Goal: Find specific page/section: Find specific page/section

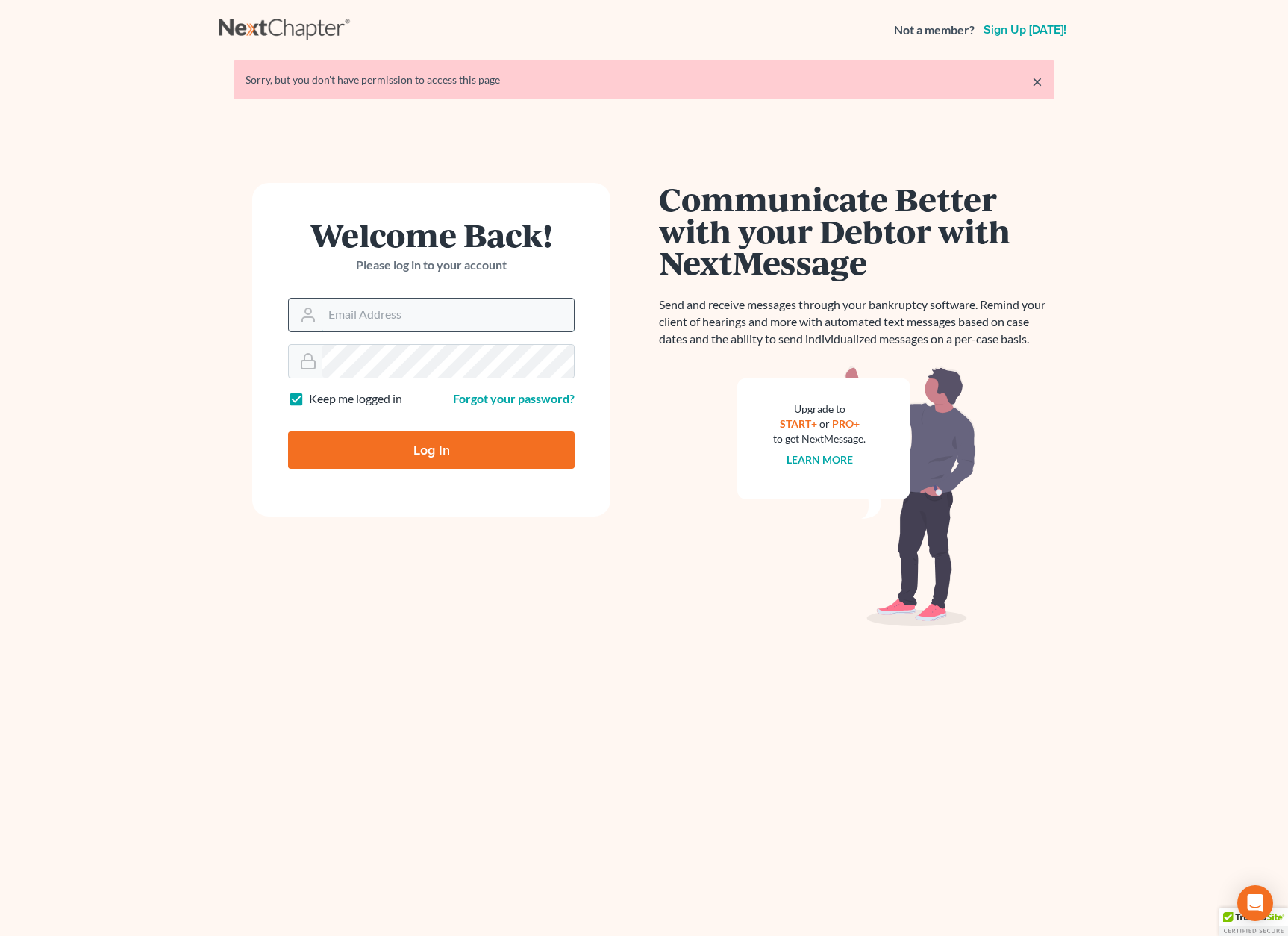
click at [397, 307] on input "Email Address" at bounding box center [448, 315] width 252 height 33
type input "[PERSON_NAME][EMAIL_ADDRESS][DOMAIN_NAME]"
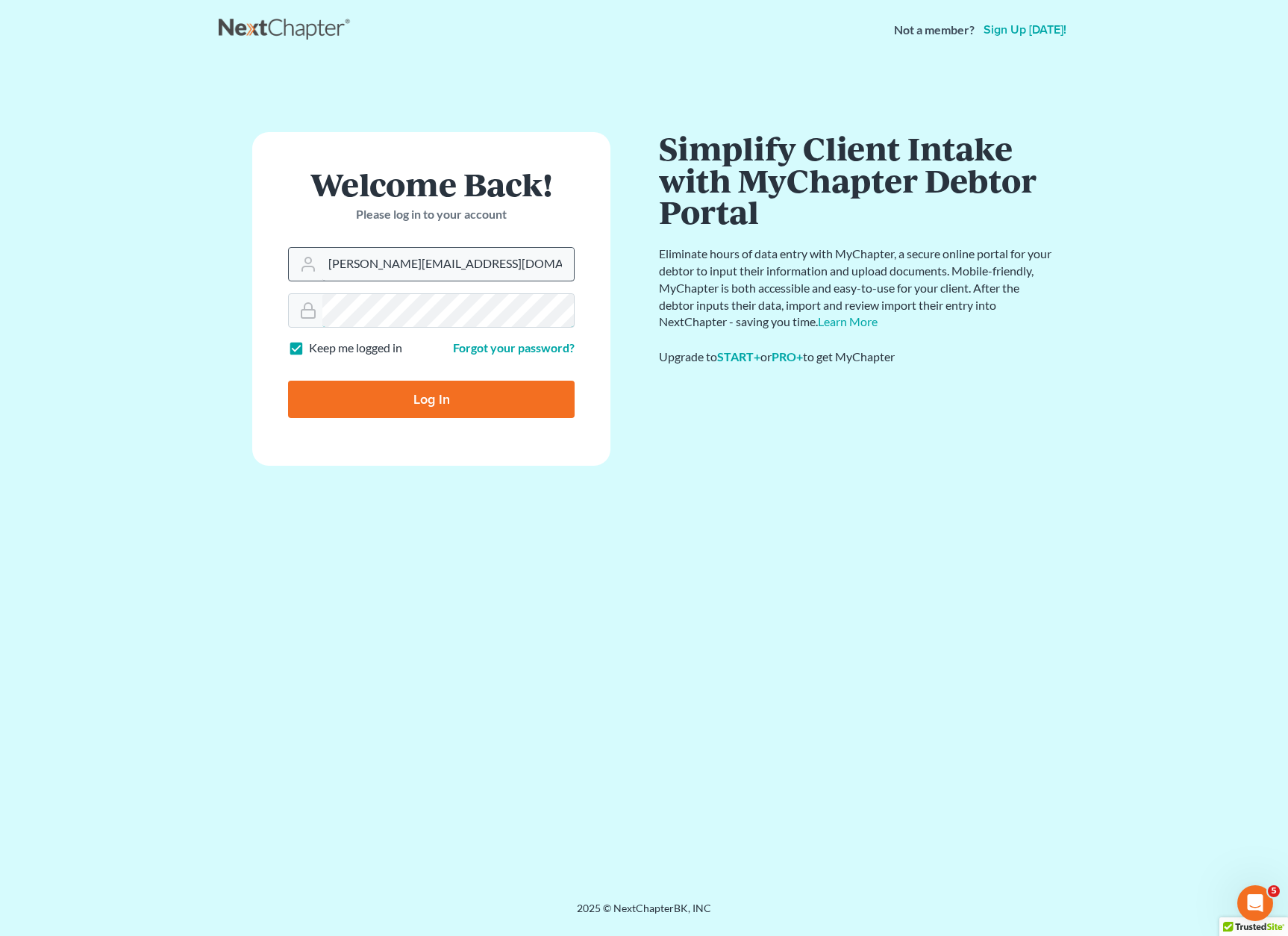
click at [288, 381] on input "Log In" at bounding box center [431, 400] width 287 height 38
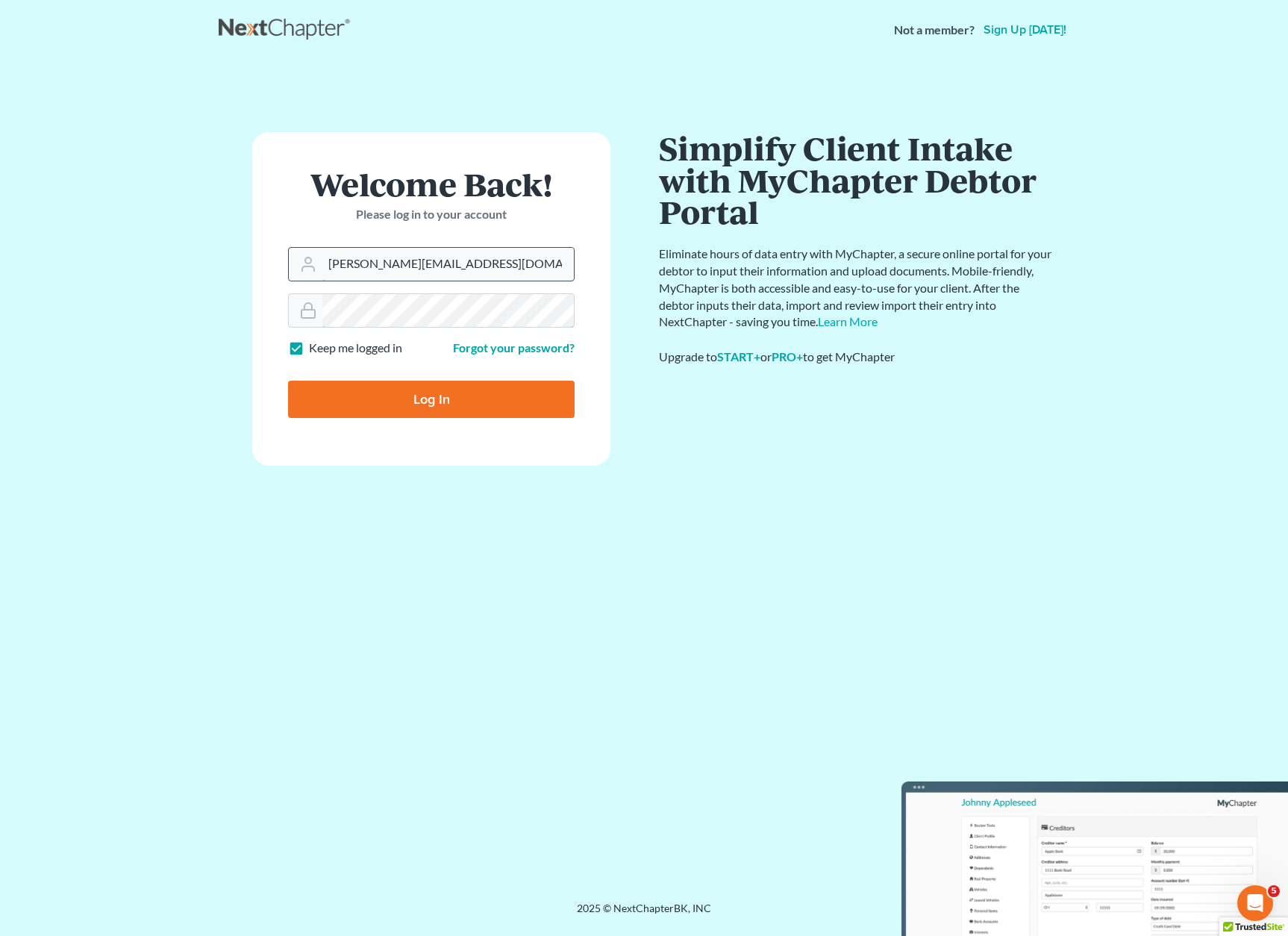
type input "Thinking..."
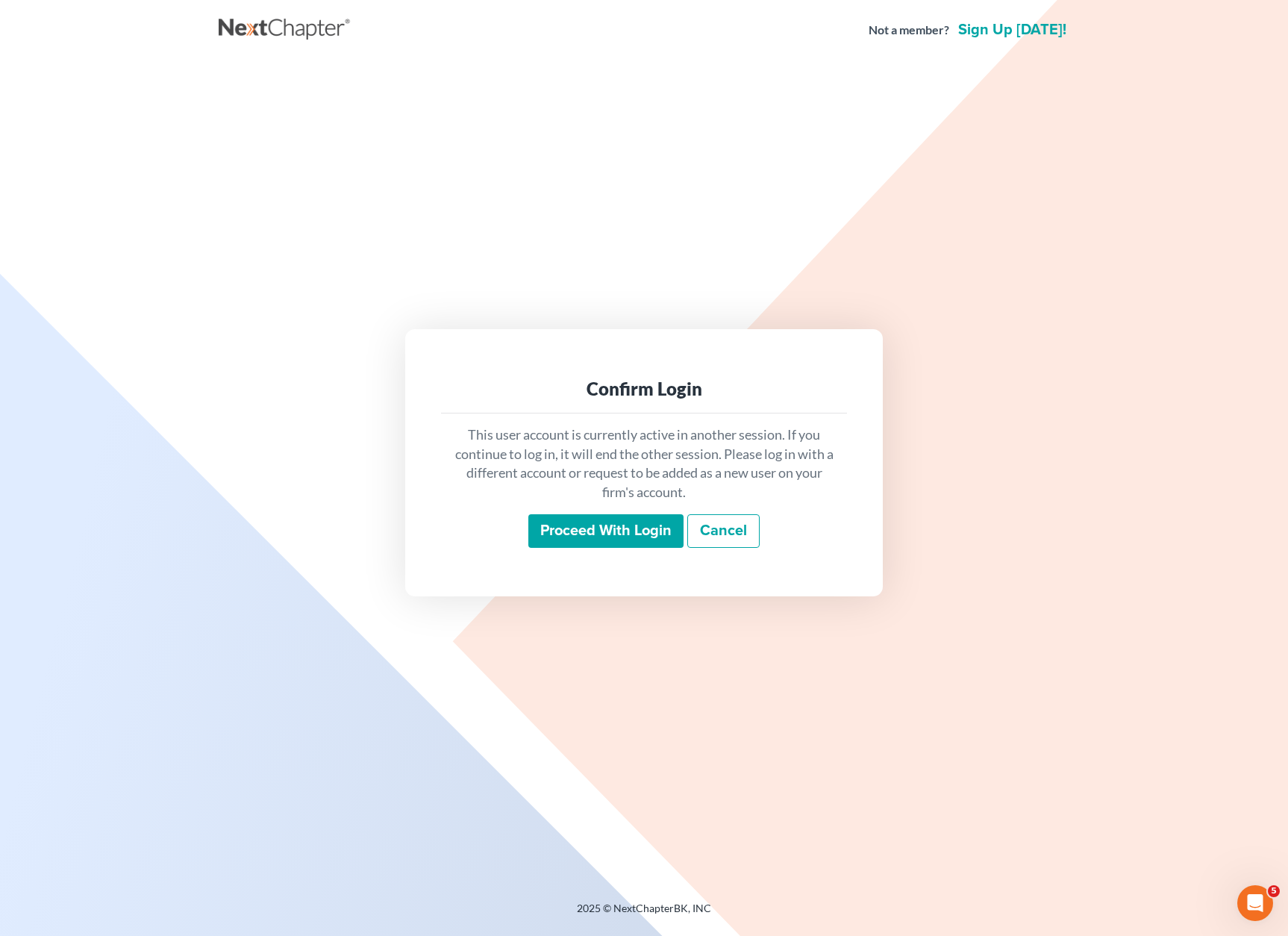
click at [619, 529] on input "Proceed with login" at bounding box center [606, 532] width 155 height 34
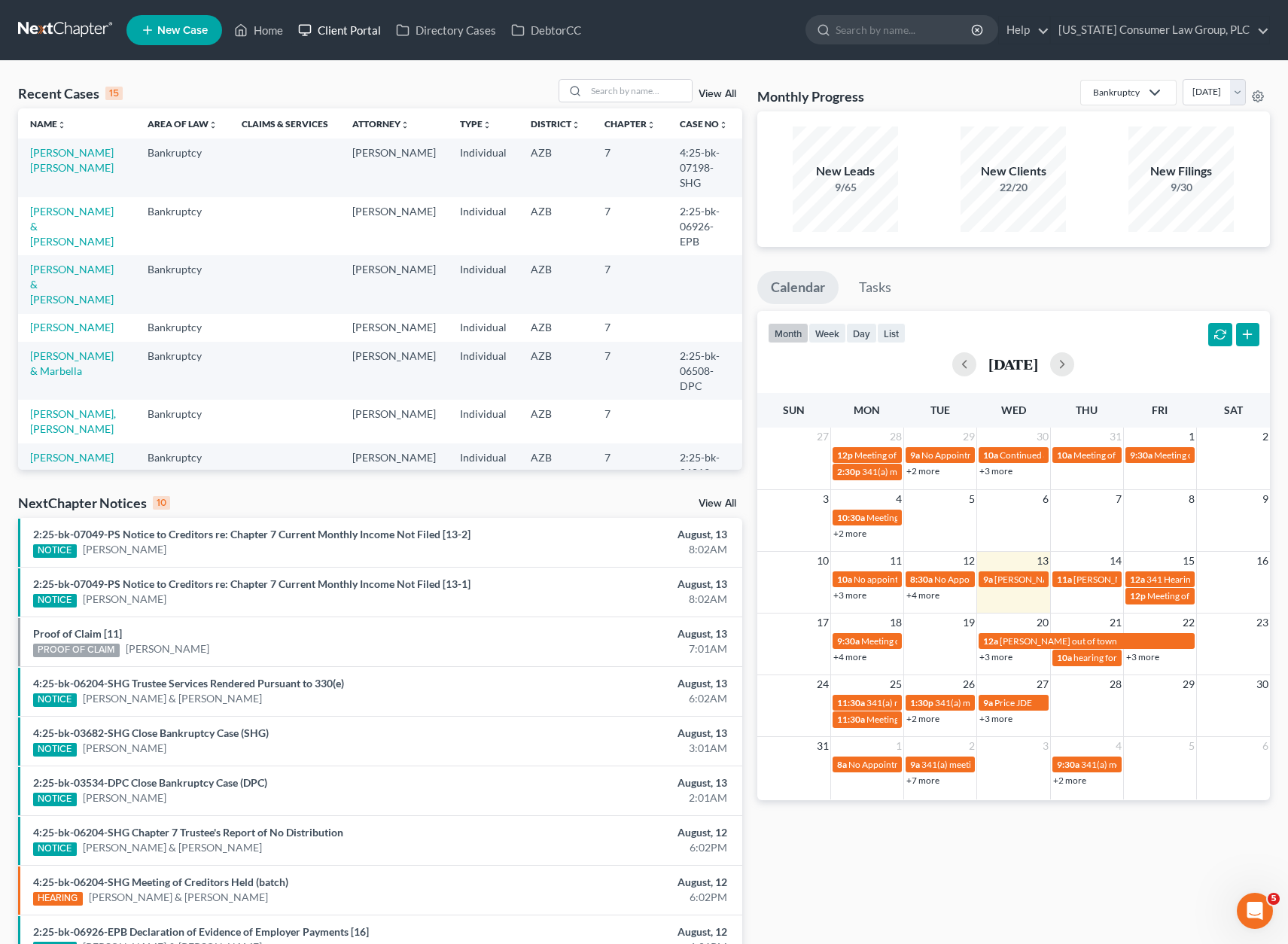
click at [352, 29] on link "Client Portal" at bounding box center [339, 30] width 98 height 27
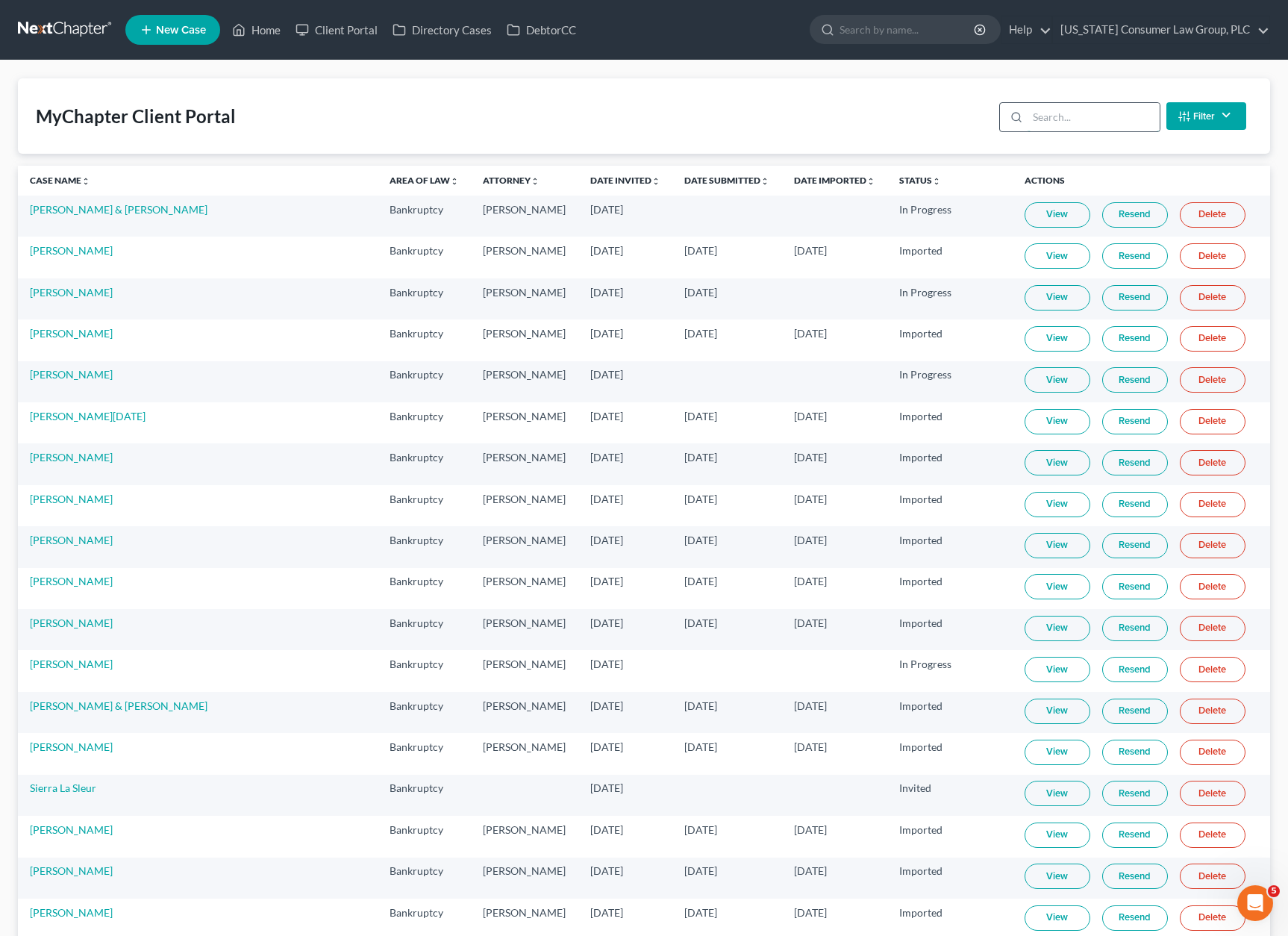
click at [1074, 116] on input "search" at bounding box center [1094, 117] width 132 height 29
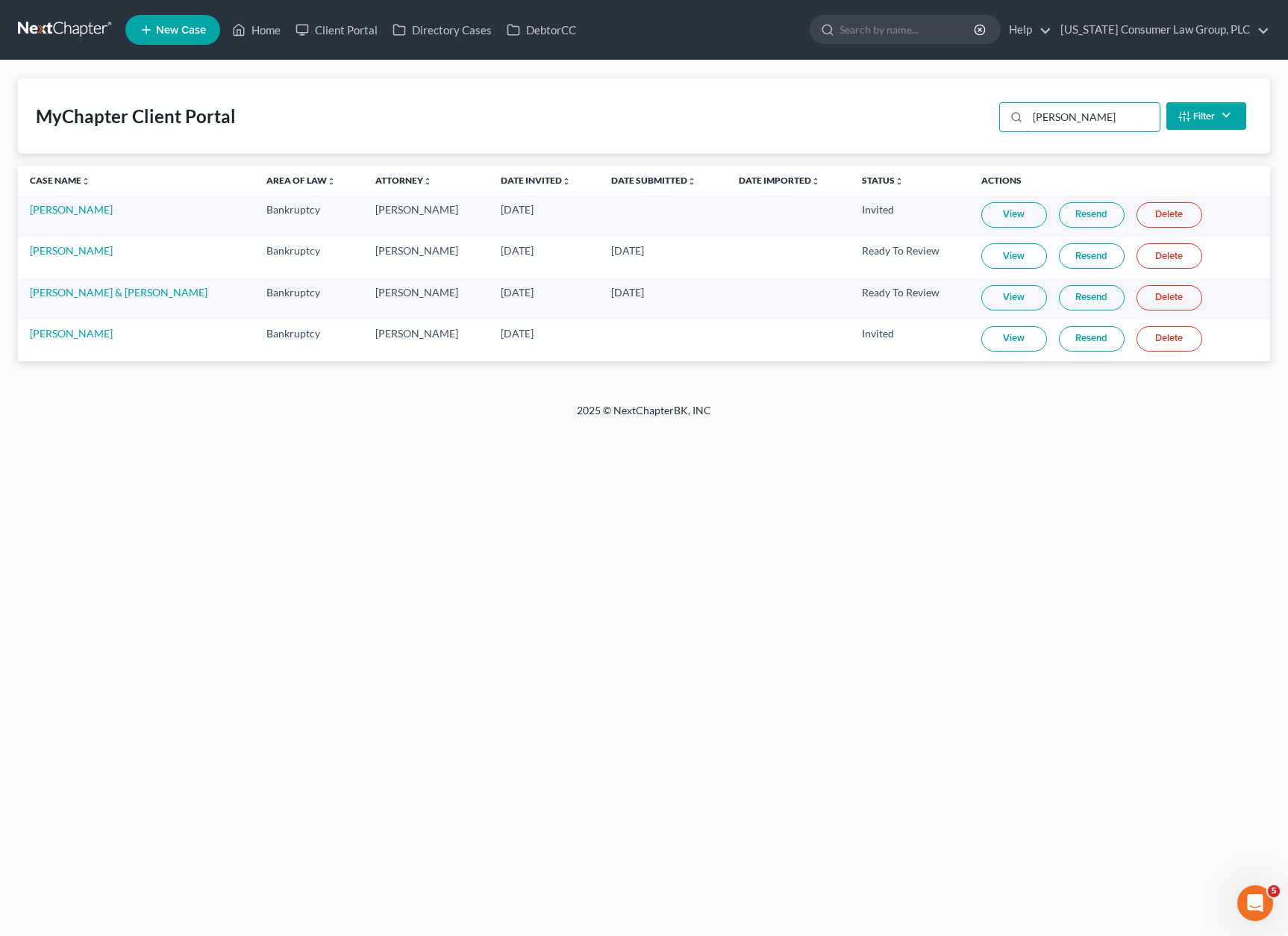
type input "[PERSON_NAME]"
click at [1013, 335] on link "View" at bounding box center [1014, 338] width 66 height 25
